Goal: Transaction & Acquisition: Purchase product/service

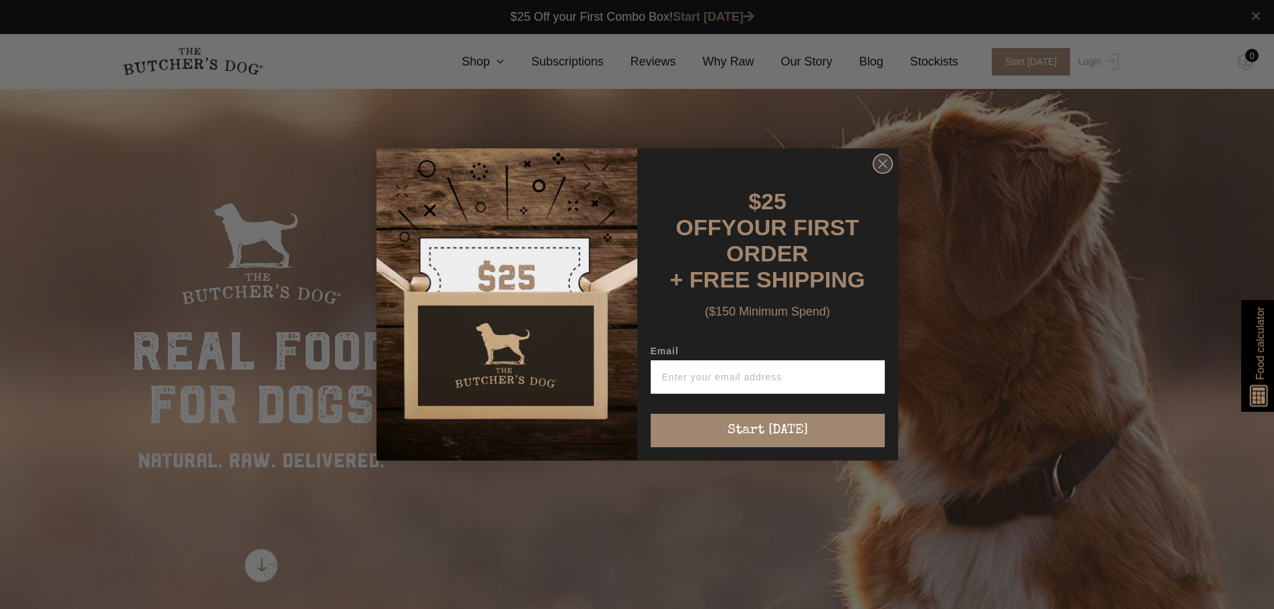
click at [881, 161] on circle "Close dialog" at bounding box center [882, 163] width 19 height 19
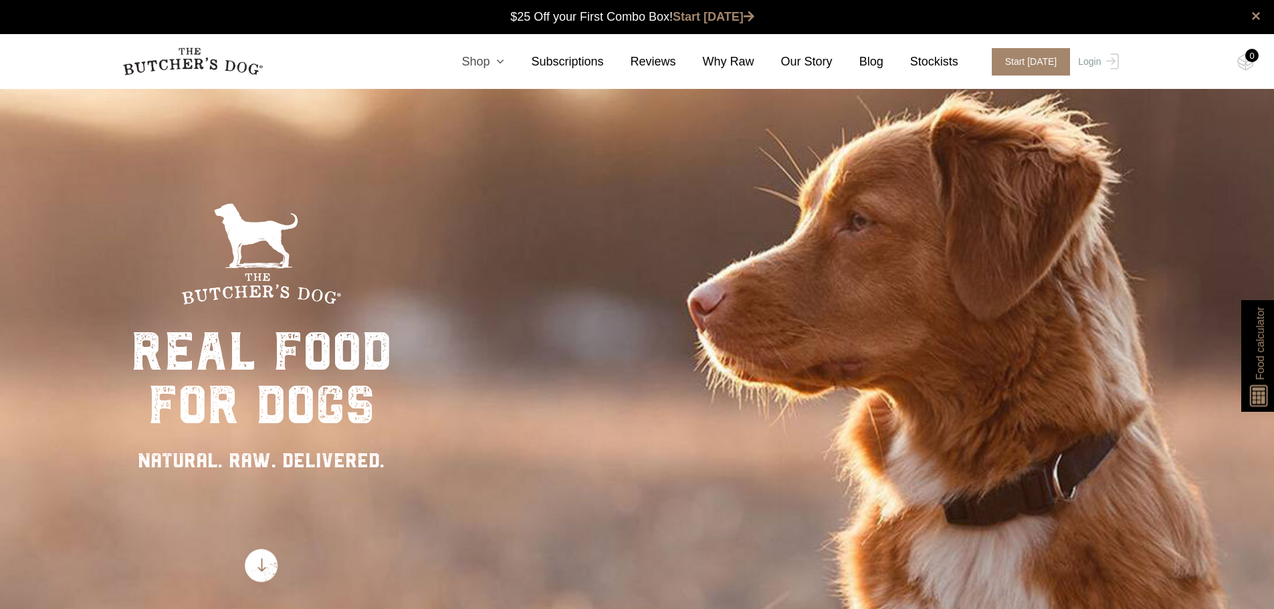
click at [503, 60] on link "Shop" at bounding box center [470, 62] width 70 height 18
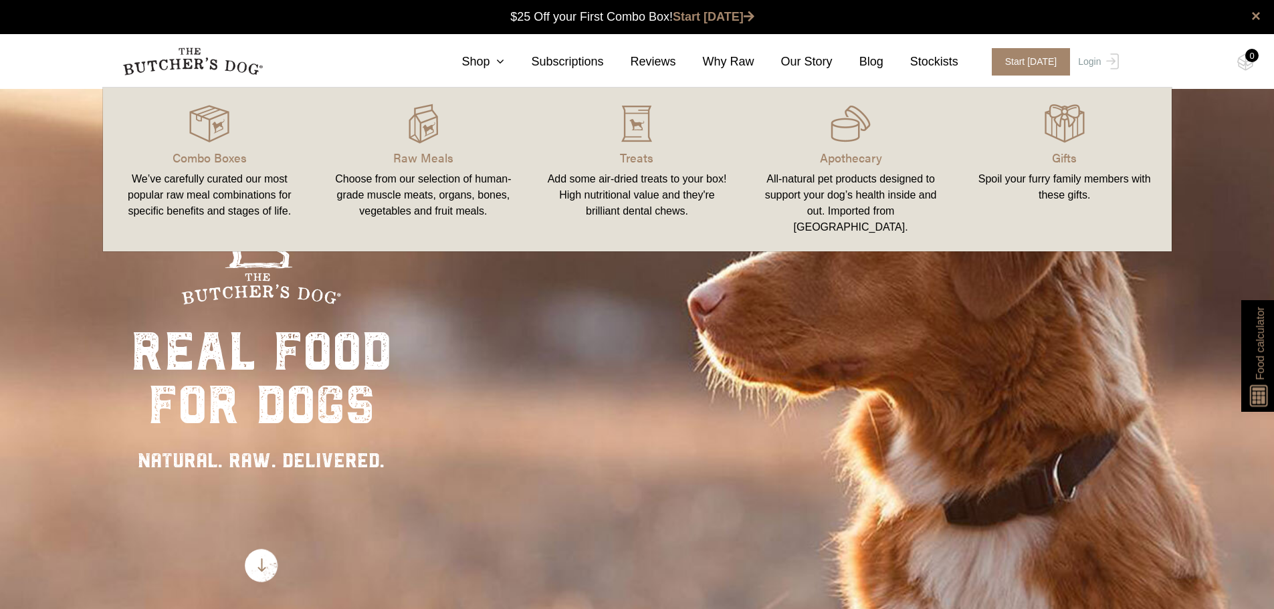
click at [474, 190] on div "Choose from our selection of human-grade muscle meats, organs, bones, vegetable…" at bounding box center [423, 195] width 182 height 48
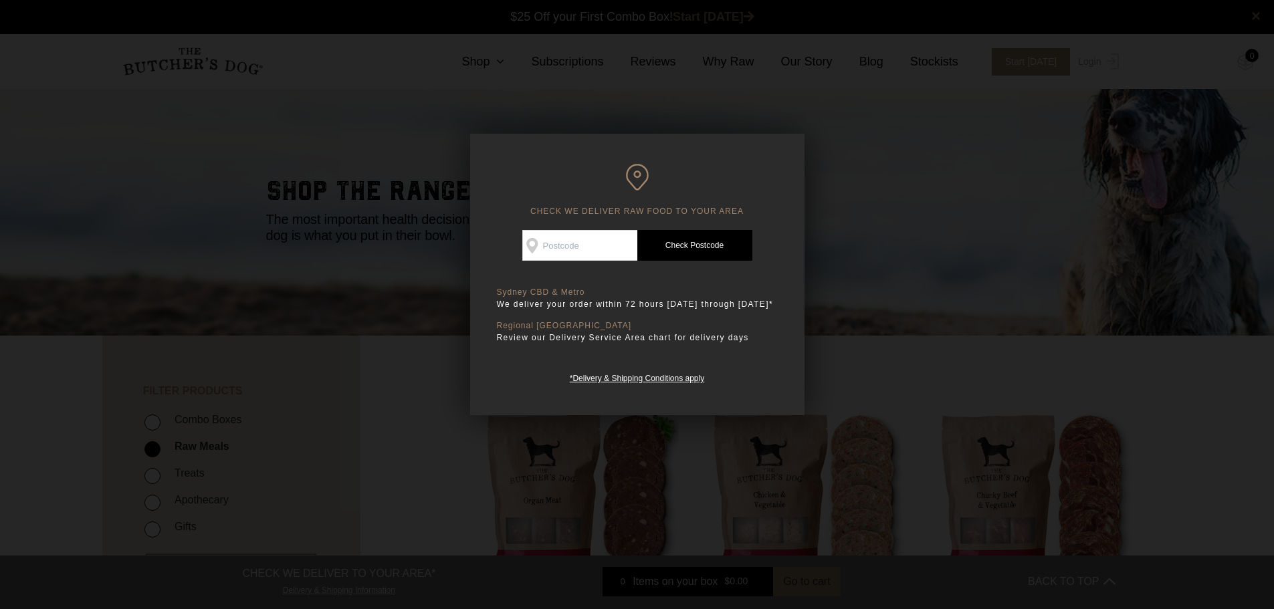
click at [903, 349] on div at bounding box center [637, 304] width 1274 height 609
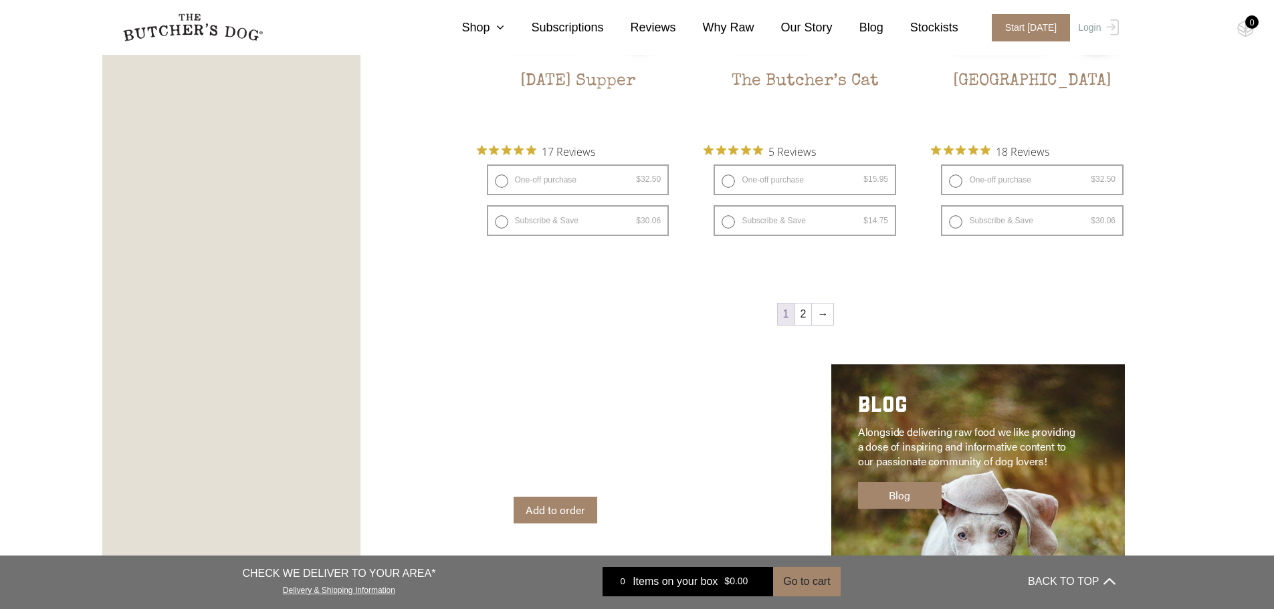
scroll to position [1873, 0]
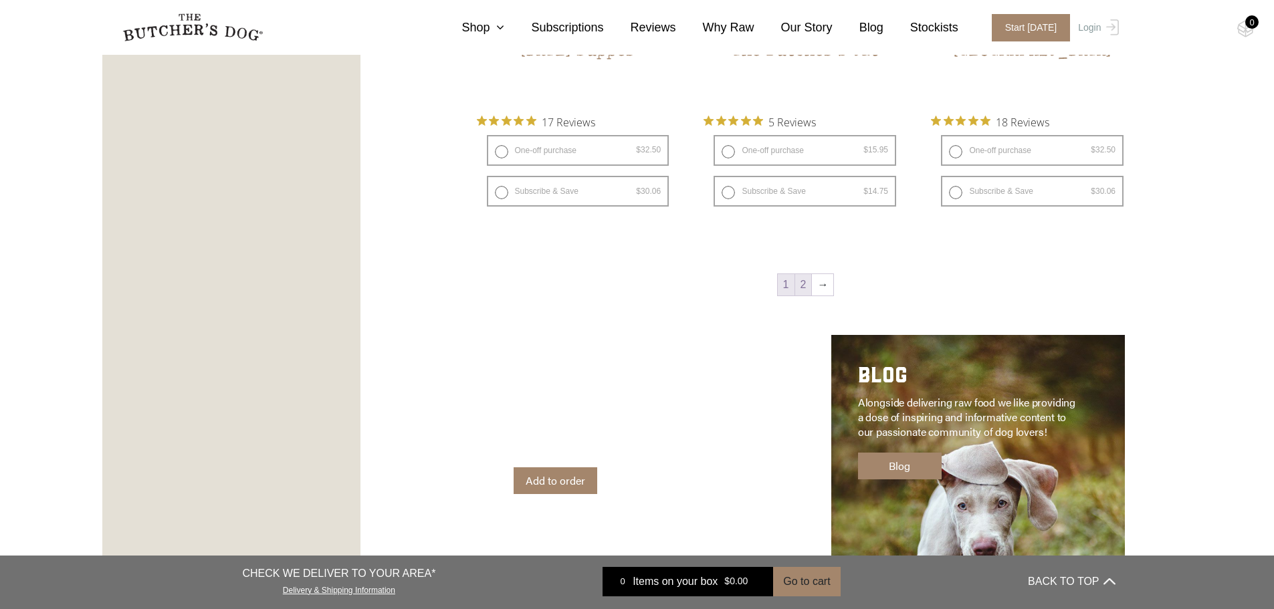
click at [804, 286] on link "2" at bounding box center [803, 284] width 17 height 21
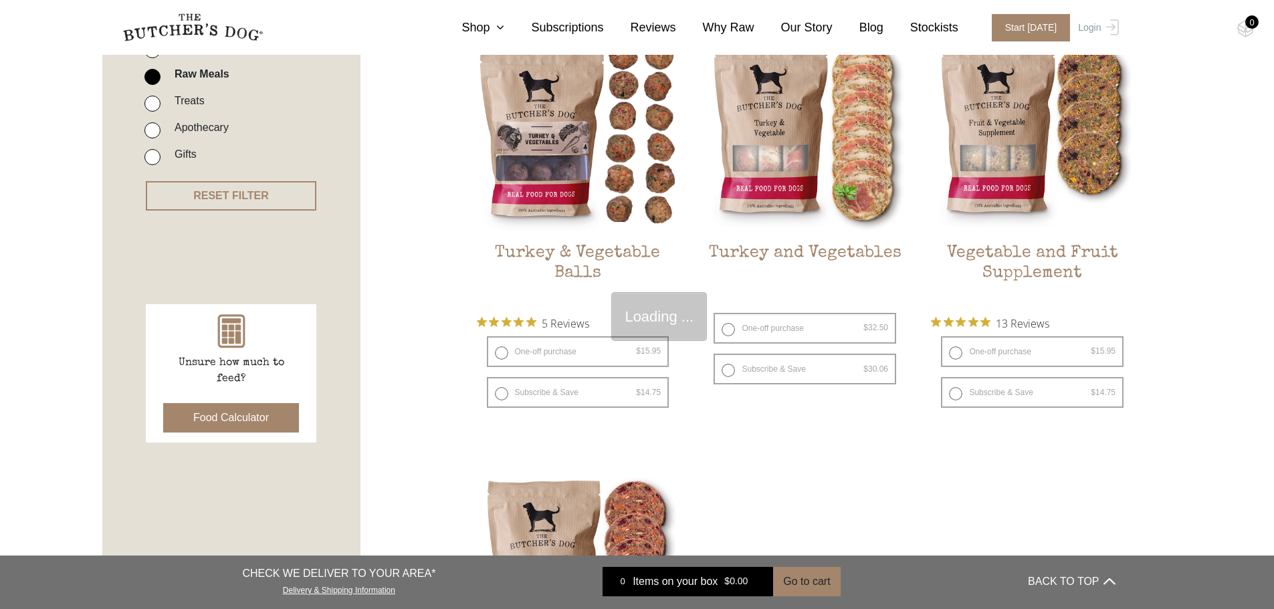
scroll to position [302, 0]
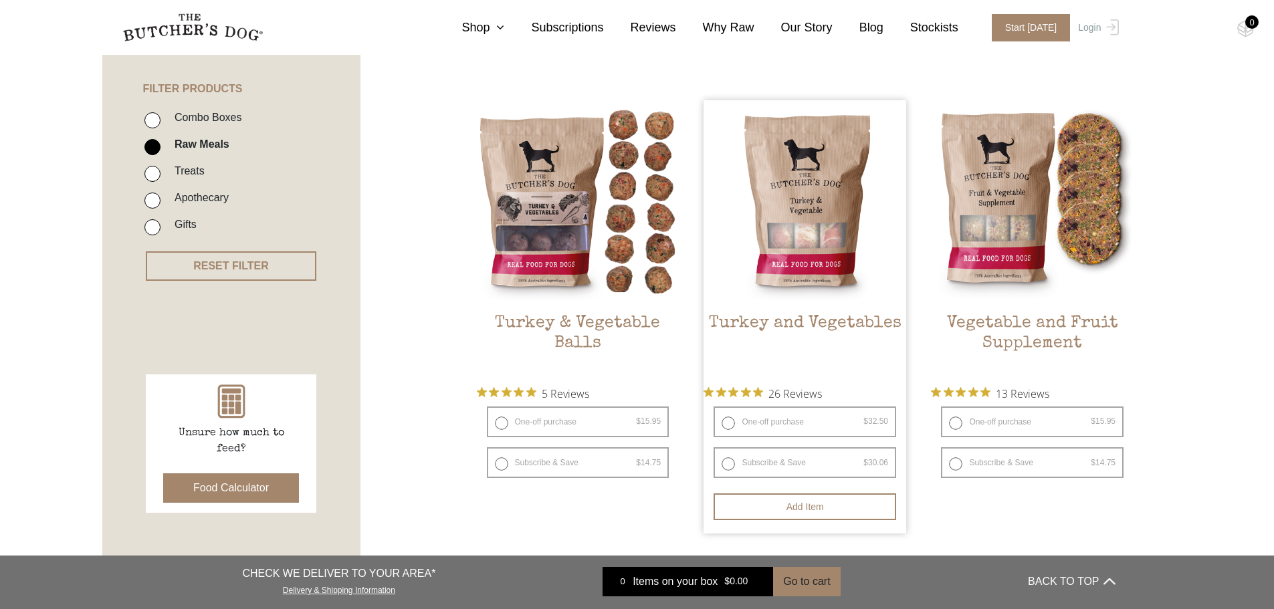
click at [781, 305] on link "Turkey and Vegetables $ 32.50 — or subscribe and save 7.5%" at bounding box center [805, 238] width 203 height 276
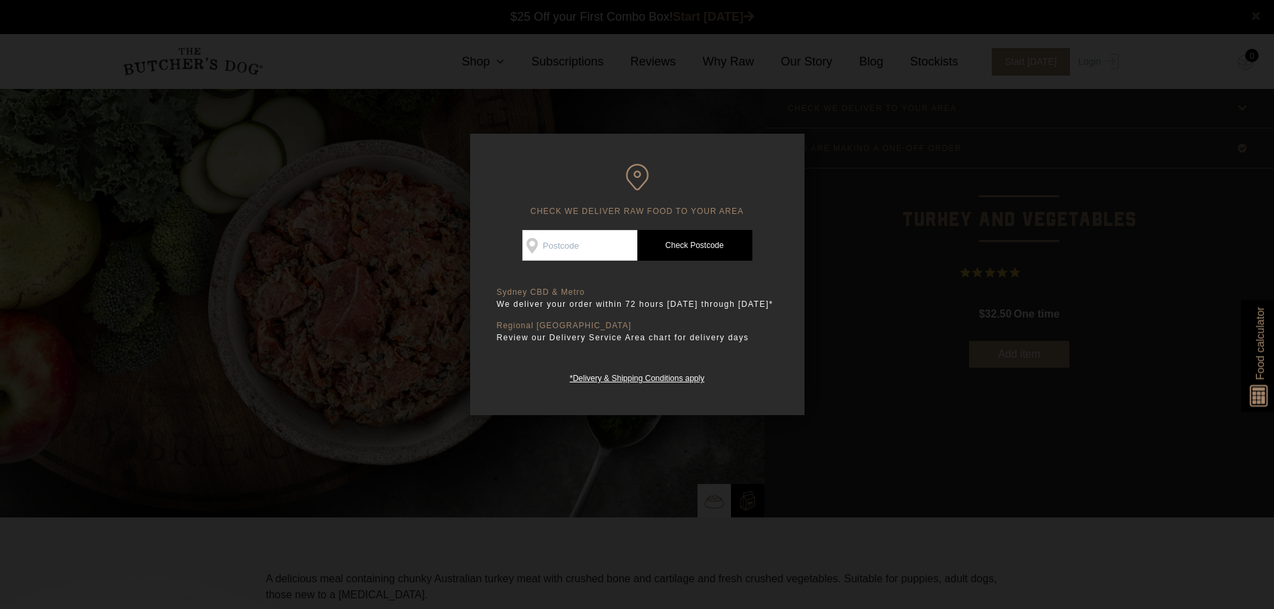
click at [875, 263] on div at bounding box center [637, 304] width 1274 height 609
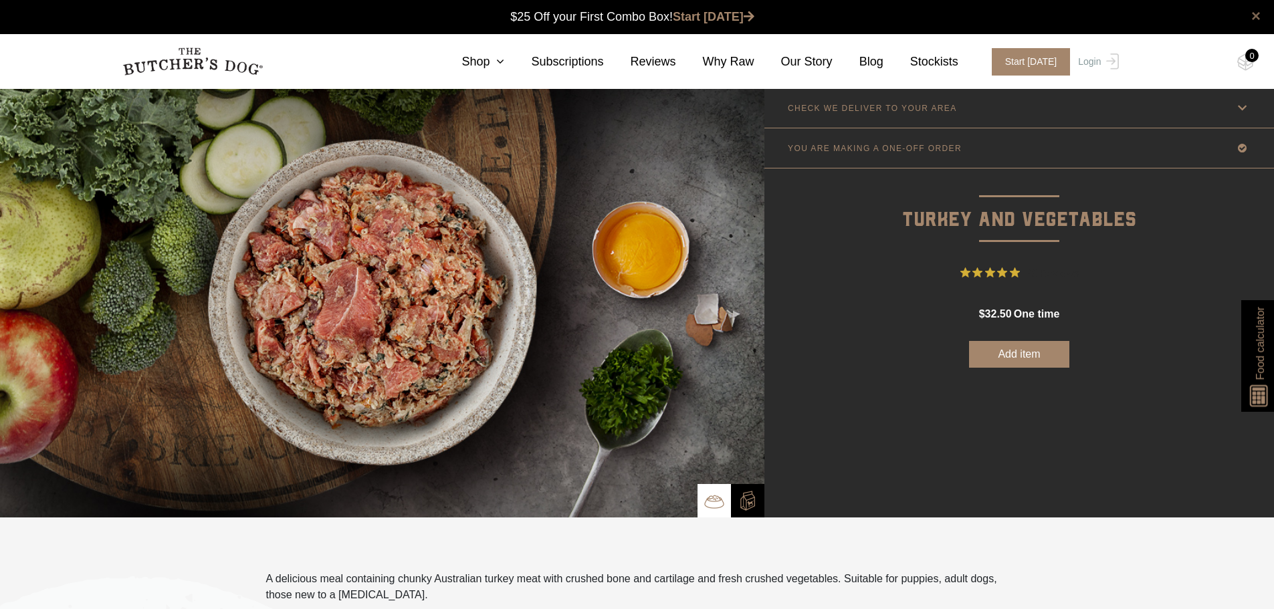
click at [1254, 13] on link "×" at bounding box center [1255, 16] width 9 height 16
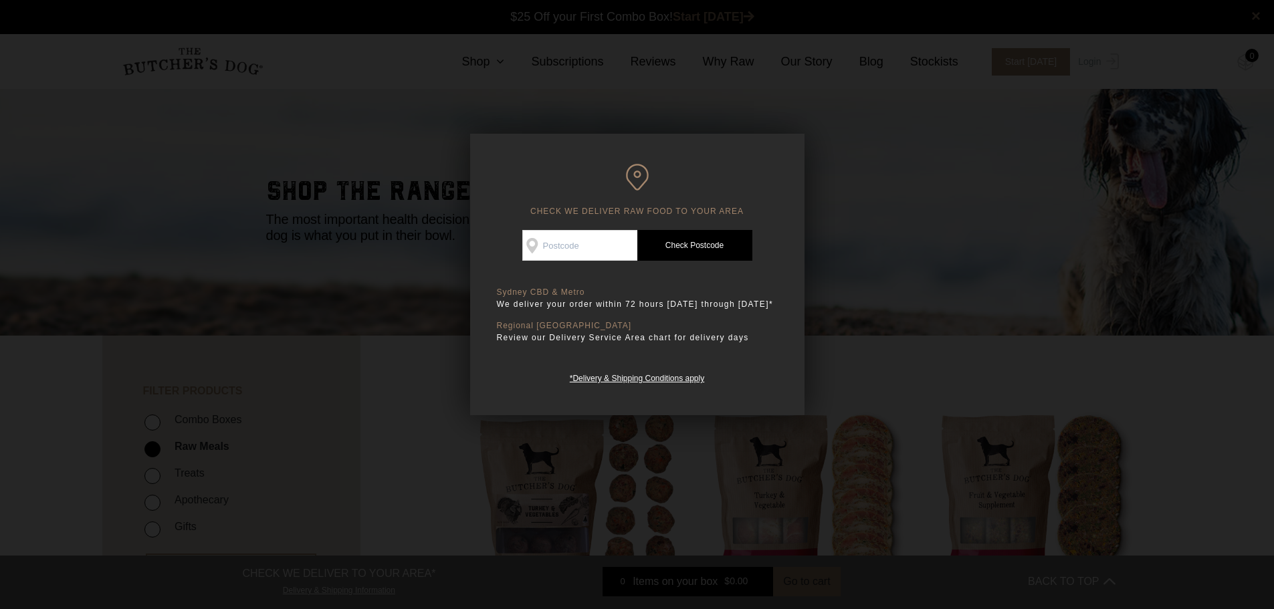
click at [361, 419] on div at bounding box center [637, 304] width 1274 height 609
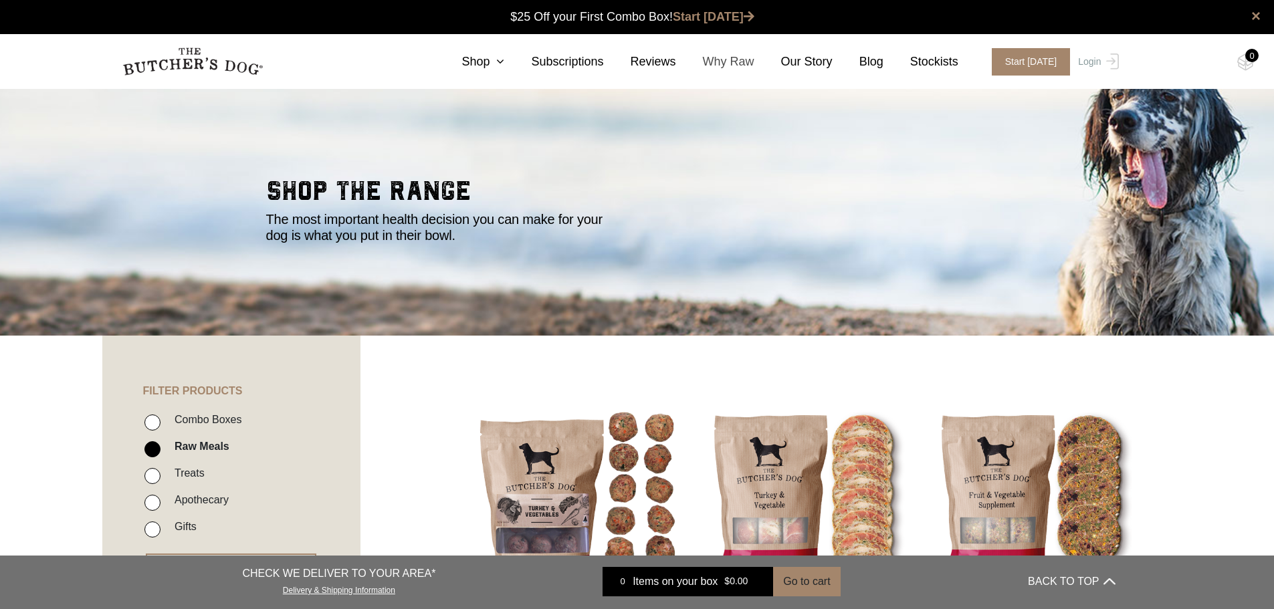
click at [730, 60] on link "Why Raw" at bounding box center [715, 62] width 78 height 18
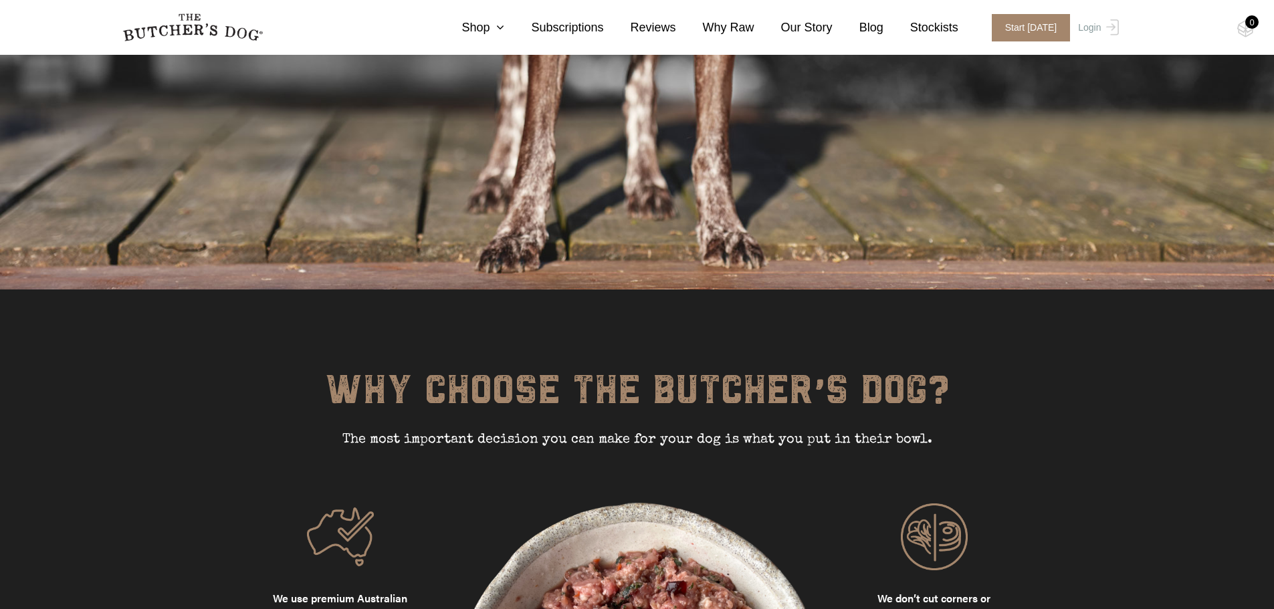
scroll to position [713, 0]
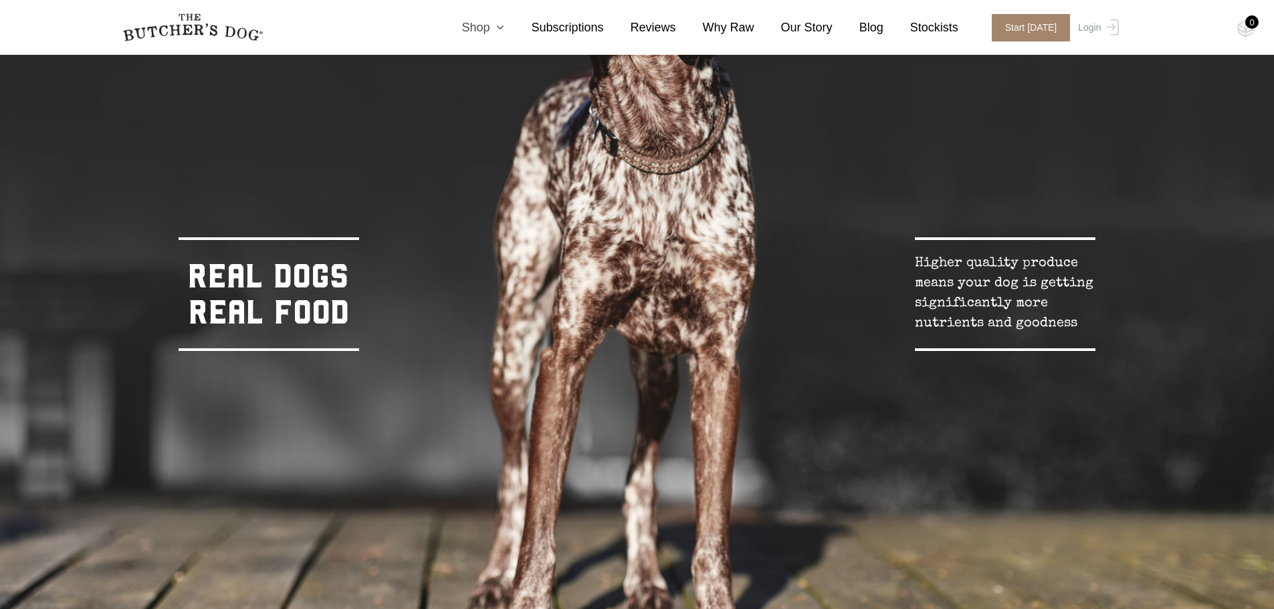
click at [504, 31] on icon at bounding box center [497, 27] width 15 height 12
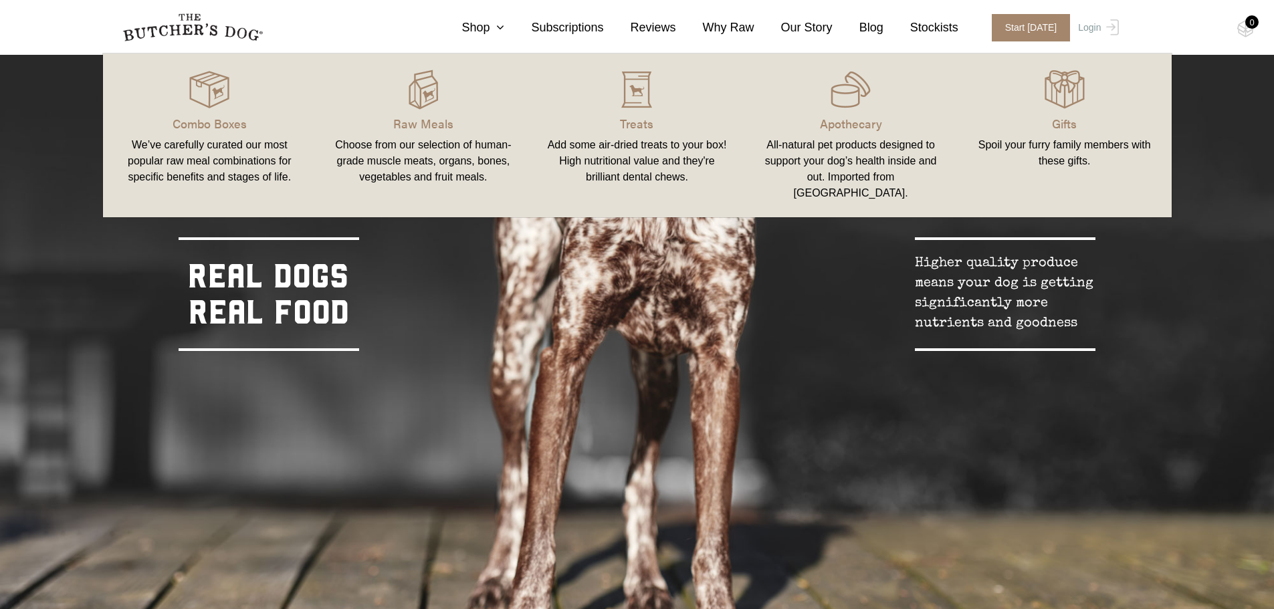
click at [439, 112] on link "Raw Meals Choose from our selection of human-grade muscle meats, organs, bones,…" at bounding box center [423, 135] width 214 height 137
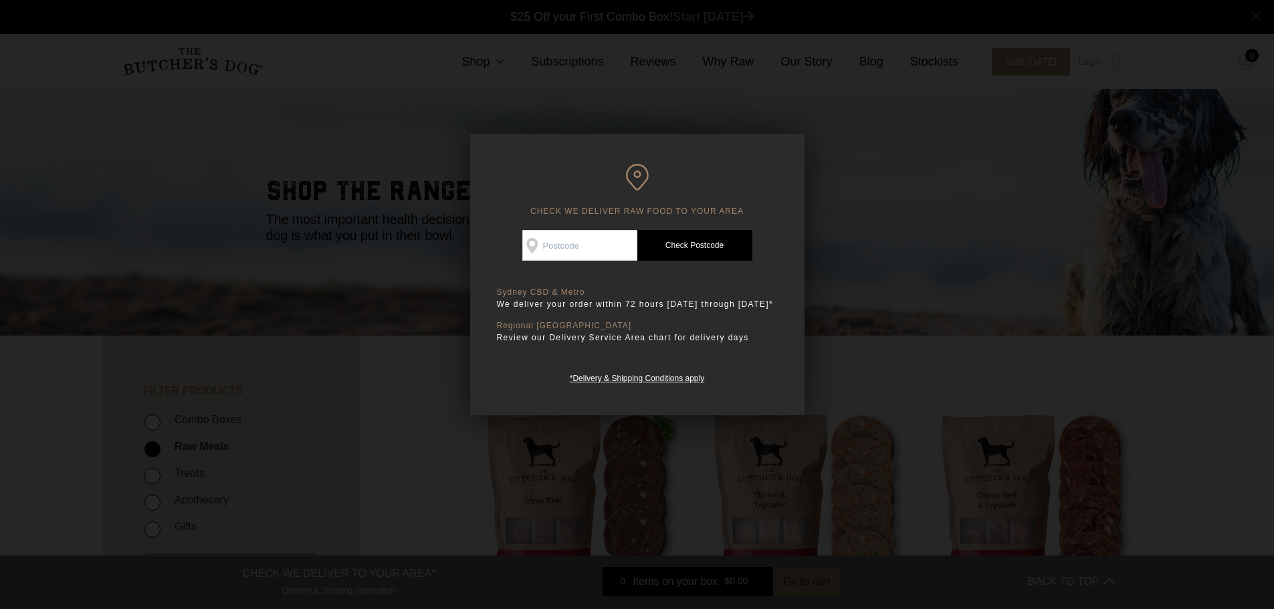
click at [903, 276] on div at bounding box center [637, 304] width 1274 height 609
